Goal: Task Accomplishment & Management: Manage account settings

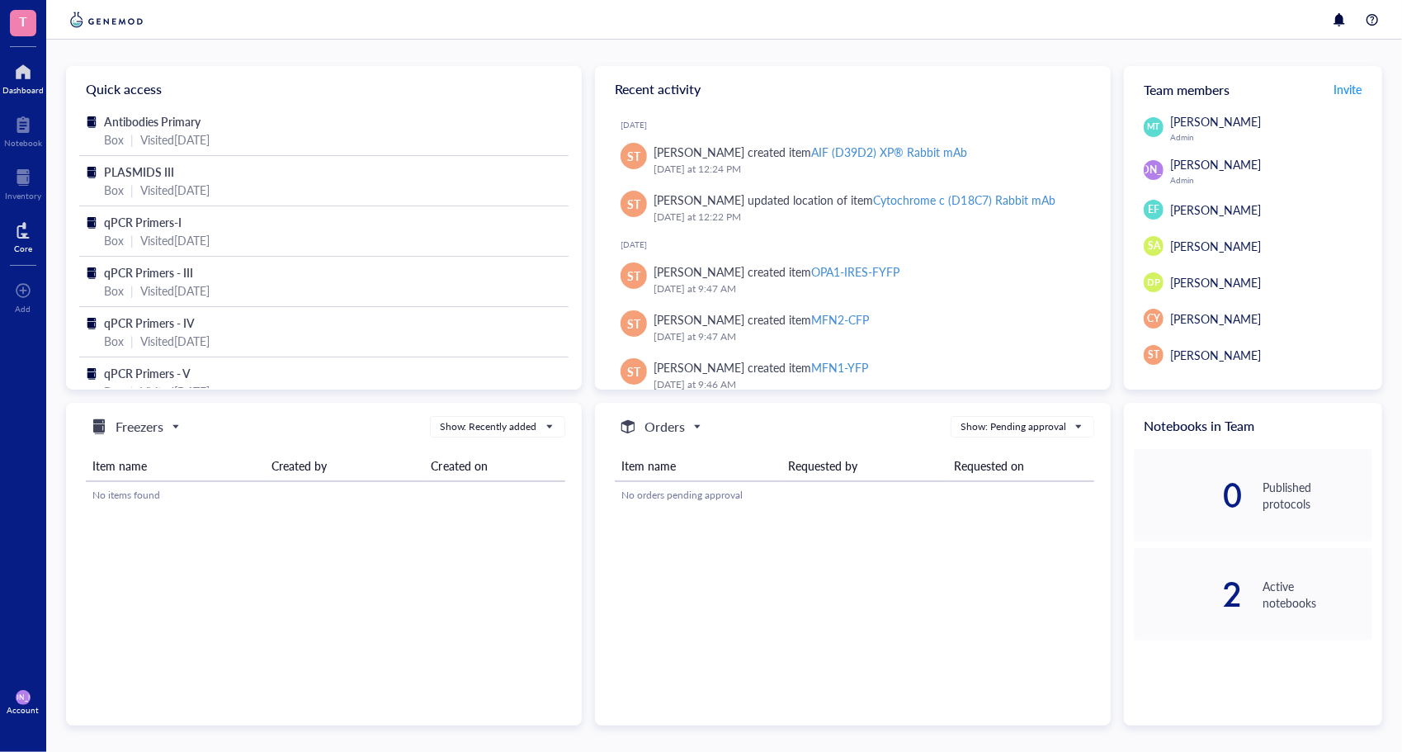
click at [35, 233] on div "Core" at bounding box center [23, 235] width 46 height 46
click at [17, 244] on div "Core" at bounding box center [23, 248] width 18 height 10
